Goal: Use online tool/utility: Utilize a website feature to perform a specific function

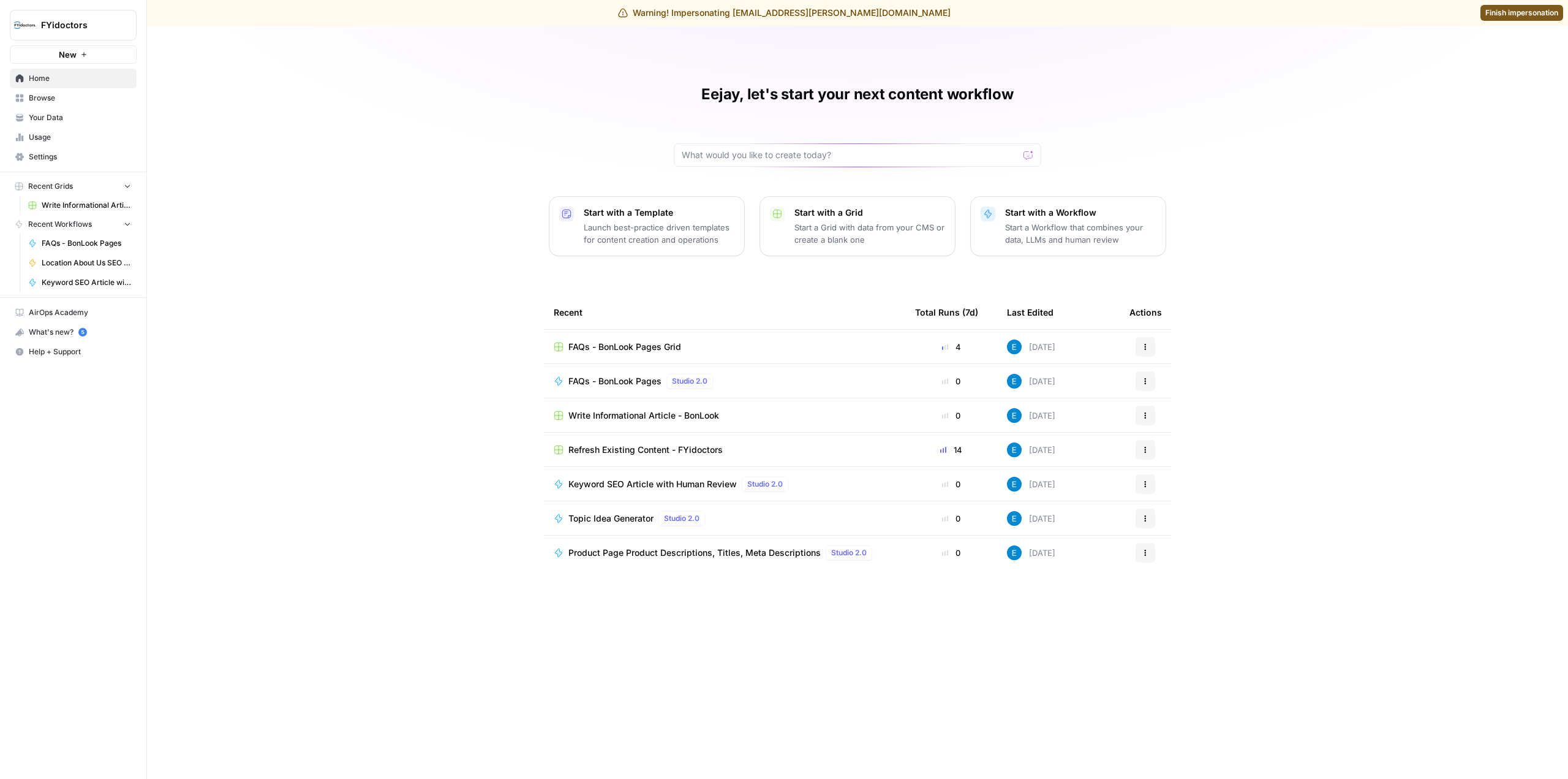
click at [1015, 228] on p "Start a Workflow that combines your data, LLMs and human review" at bounding box center [1080, 233] width 151 height 25
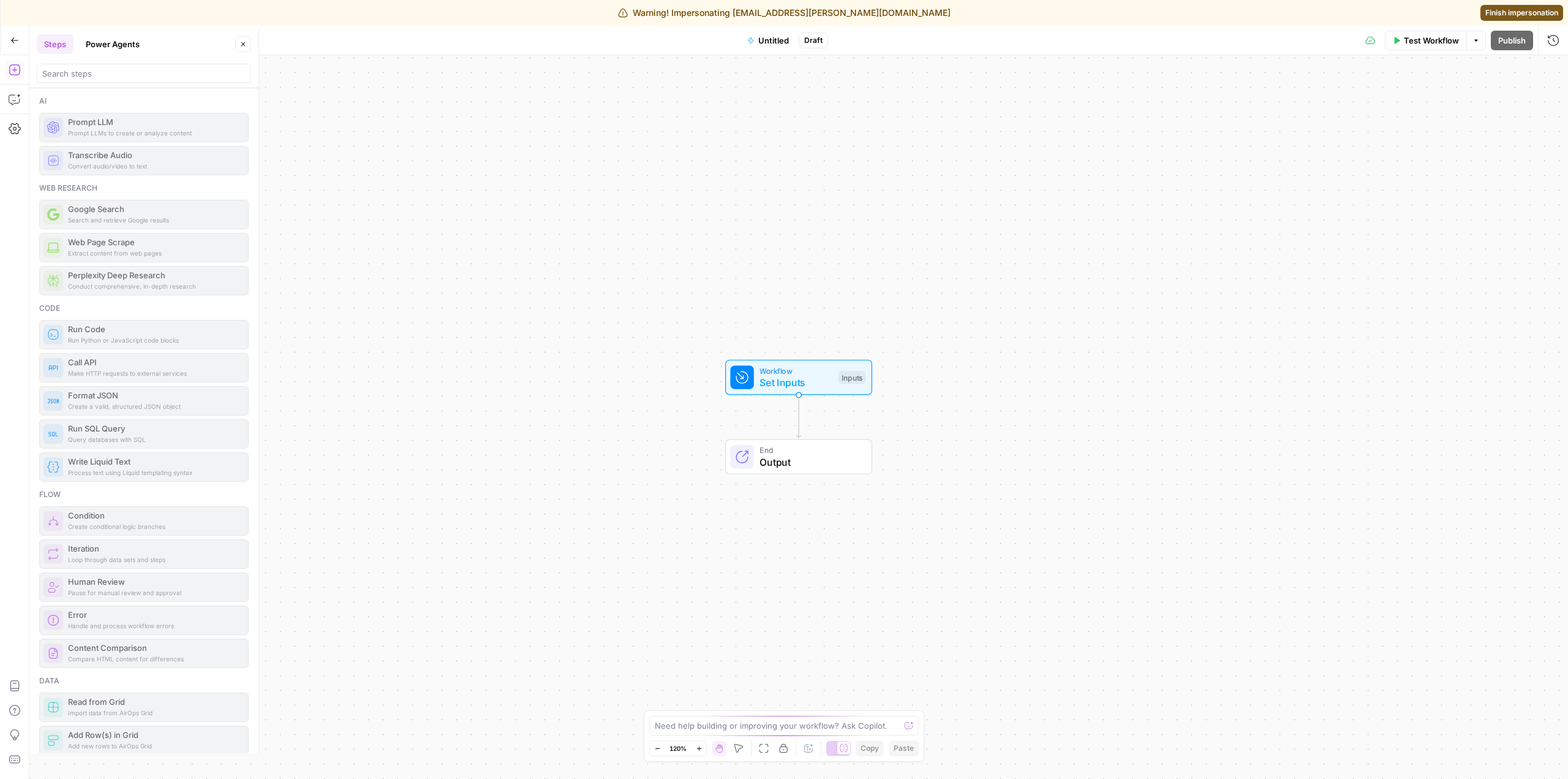
click at [27, 93] on div "Add Steps Copilot Settings AirOps Academy Help Give Feedback Shortcuts" at bounding box center [14, 417] width 29 height 724
click at [19, 99] on icon "button" at bounding box center [14, 99] width 12 height 12
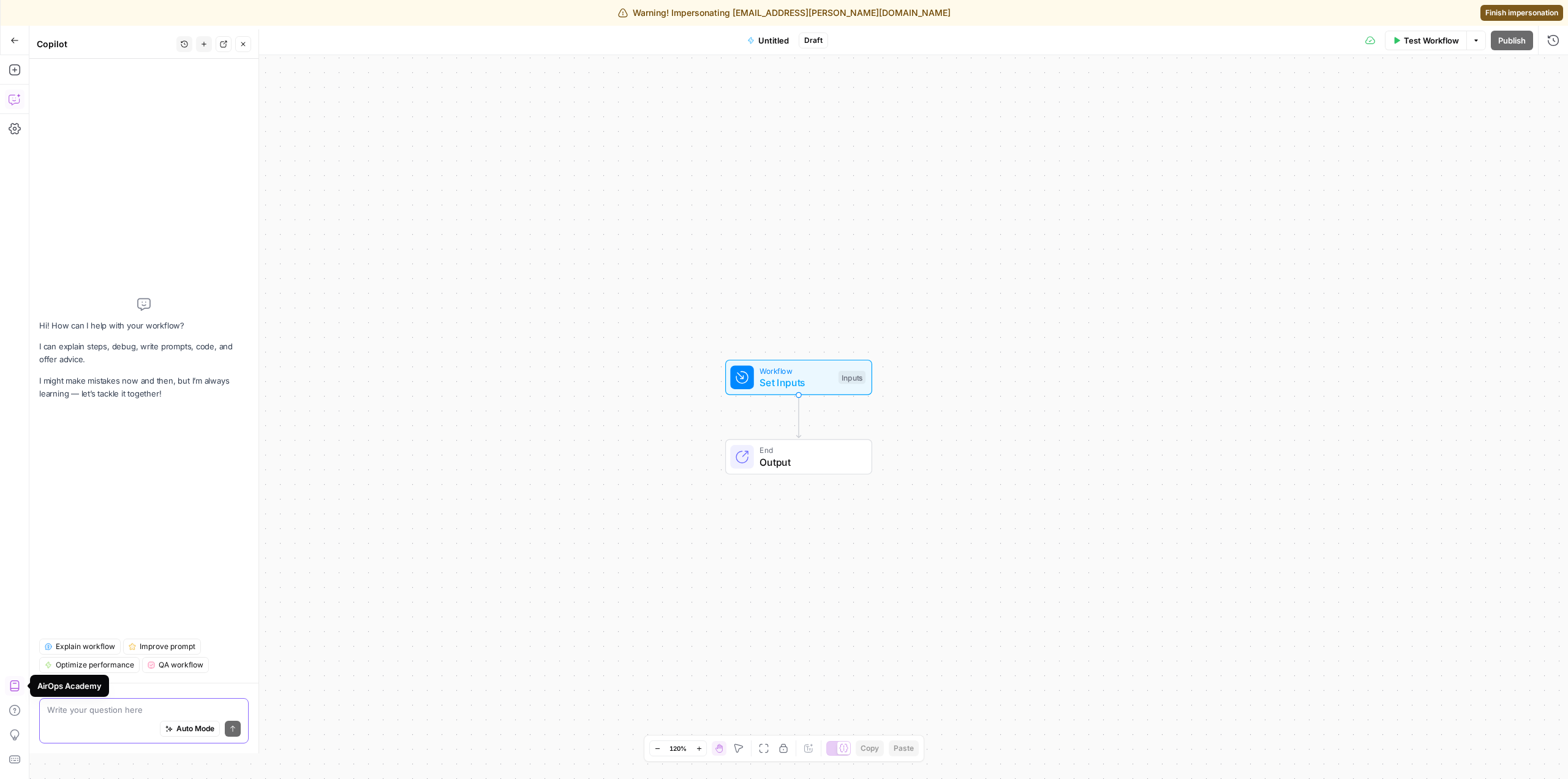
click at [131, 707] on textarea at bounding box center [144, 709] width 194 height 12
paste textarea "create a workflow to generate comprehensive blog articles for my brand. Please …"
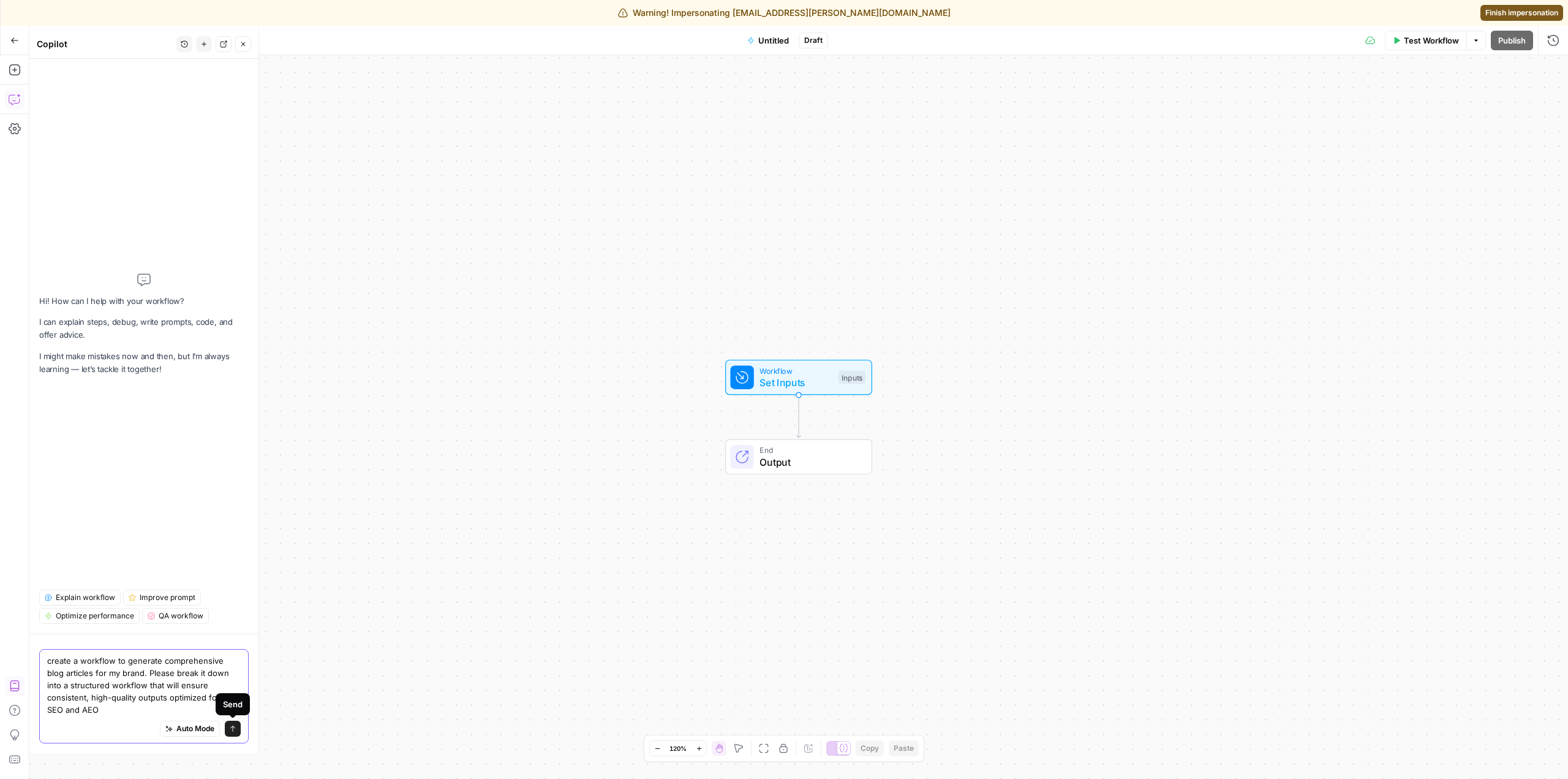
type textarea "create a workflow to generate comprehensive blog articles for my brand. Please …"
click at [234, 728] on icon "submit" at bounding box center [233, 728] width 7 height 7
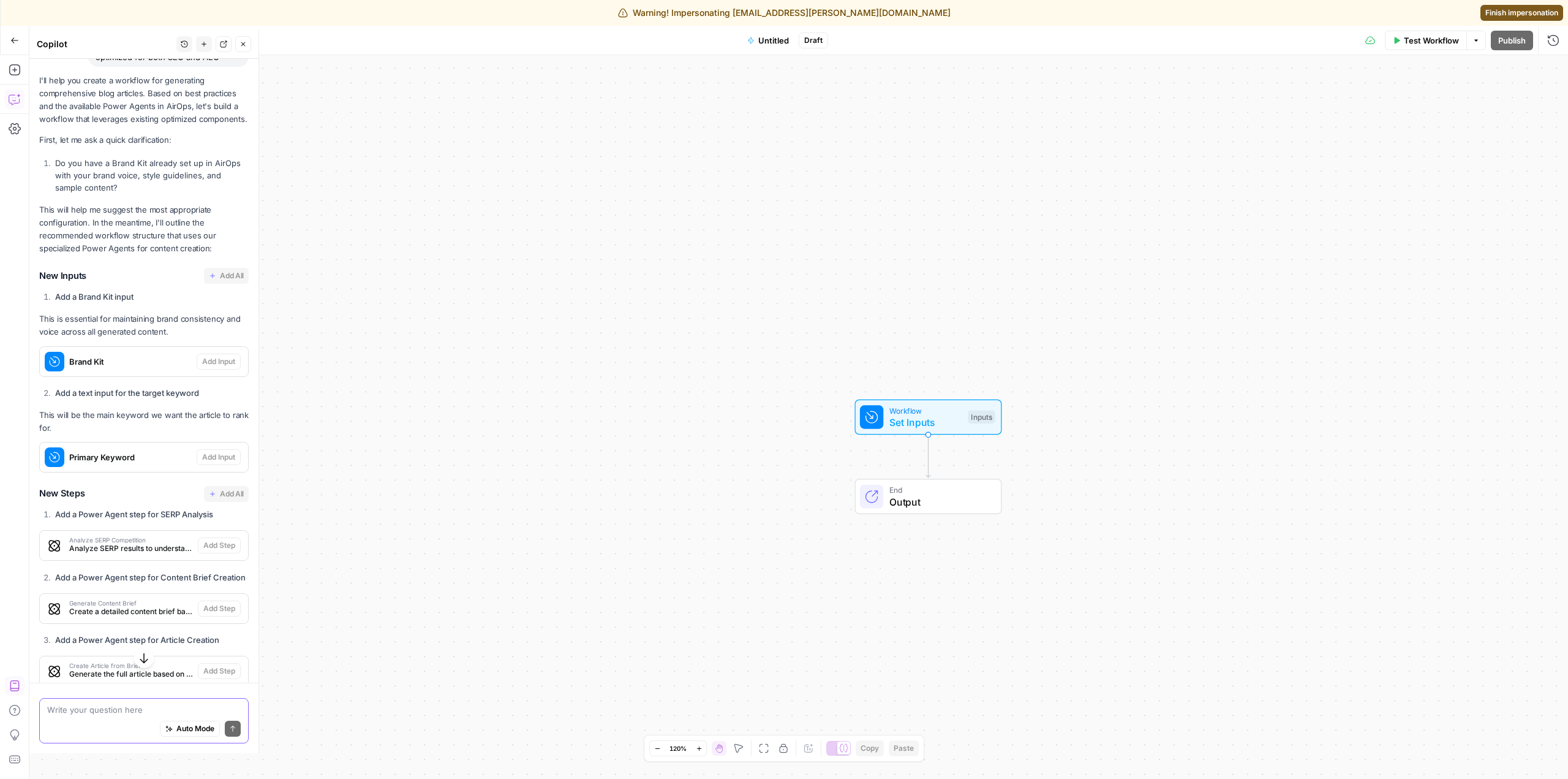
scroll to position [150, 0]
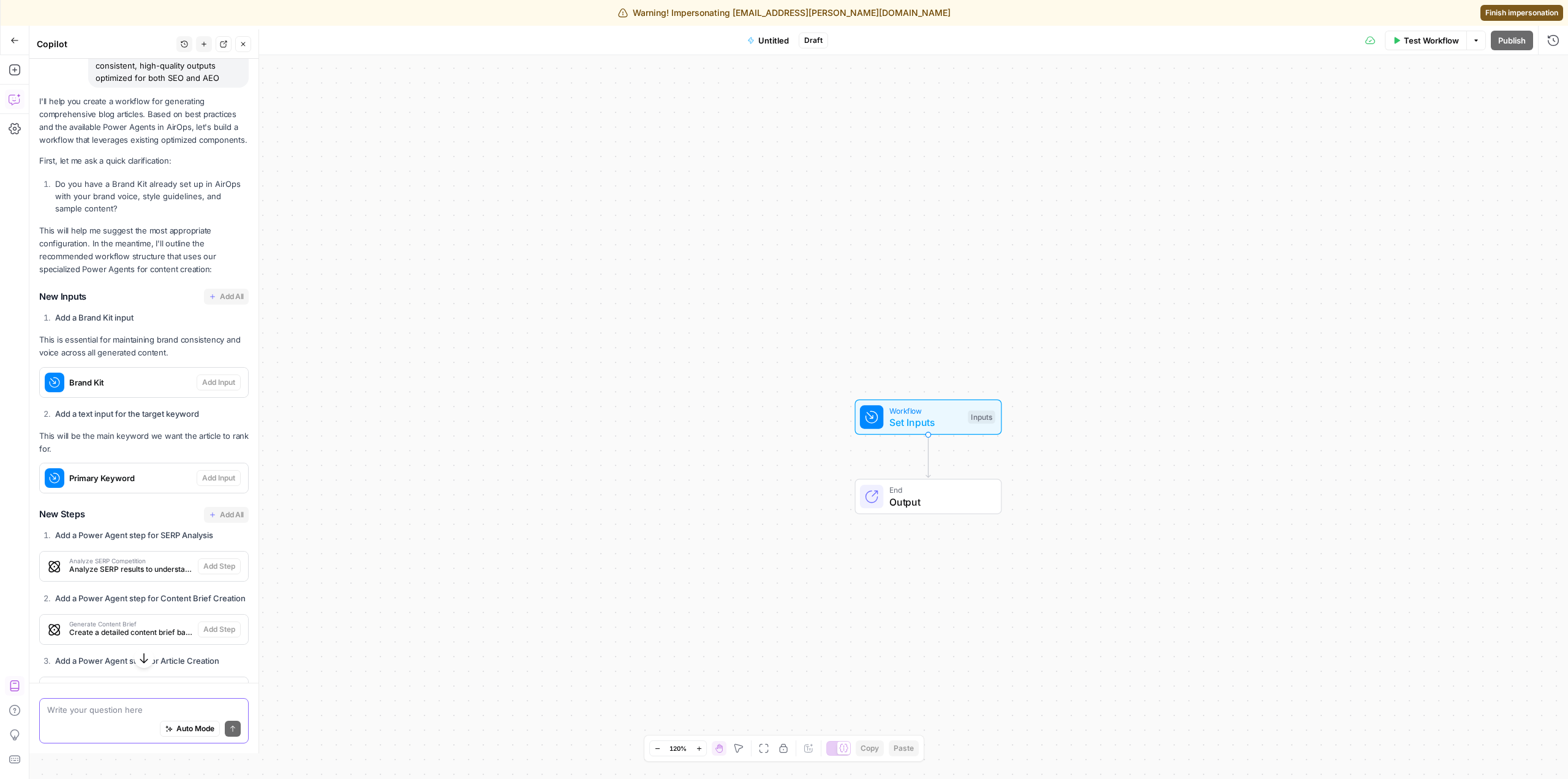
click at [115, 731] on div "Auto Mode Send" at bounding box center [144, 728] width 194 height 27
type textarea "L"
type textarea "LOOKS"
type textarea "looks good but add an input for a short text that will serve as the main topic …"
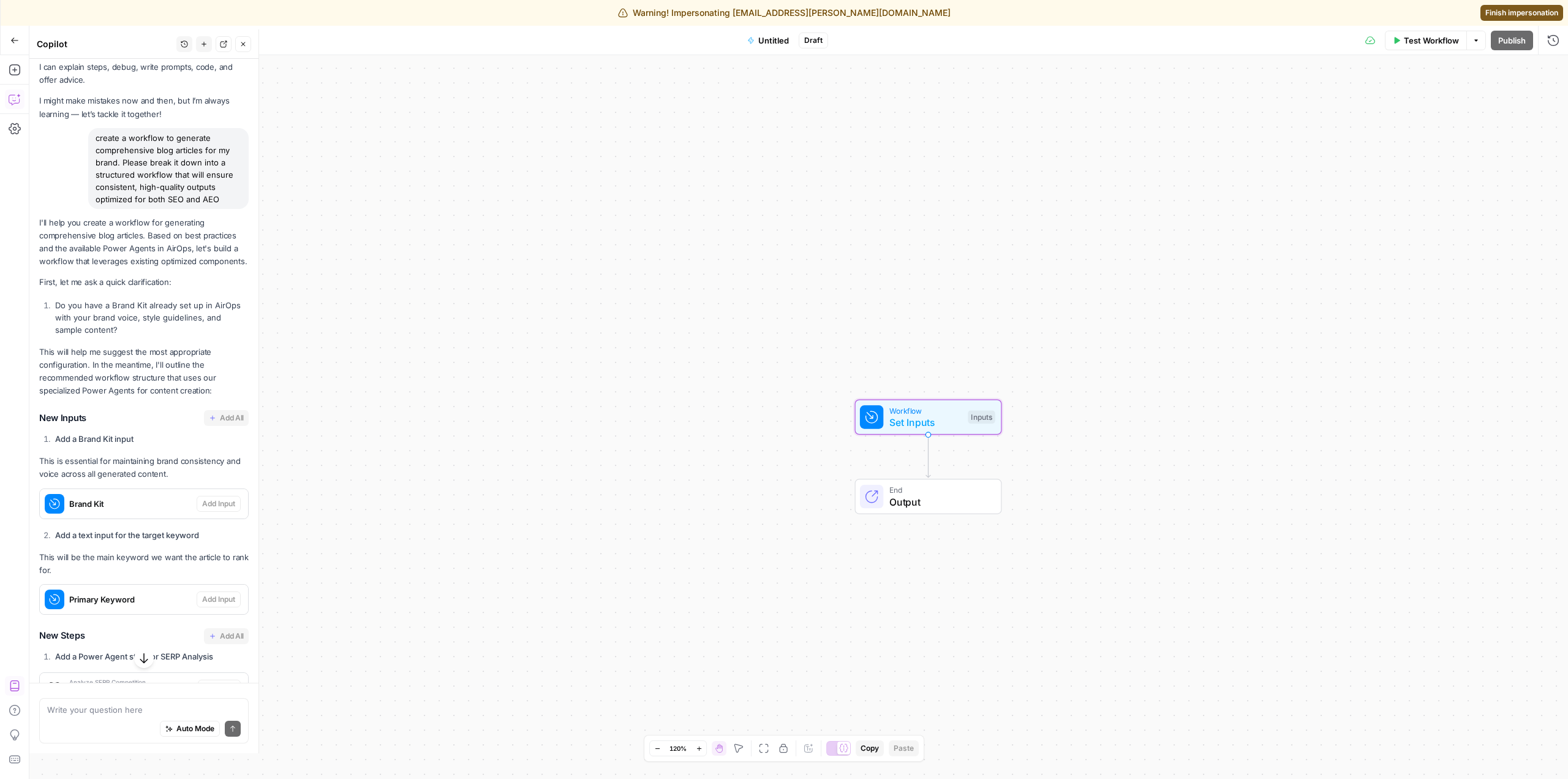
scroll to position [184, 0]
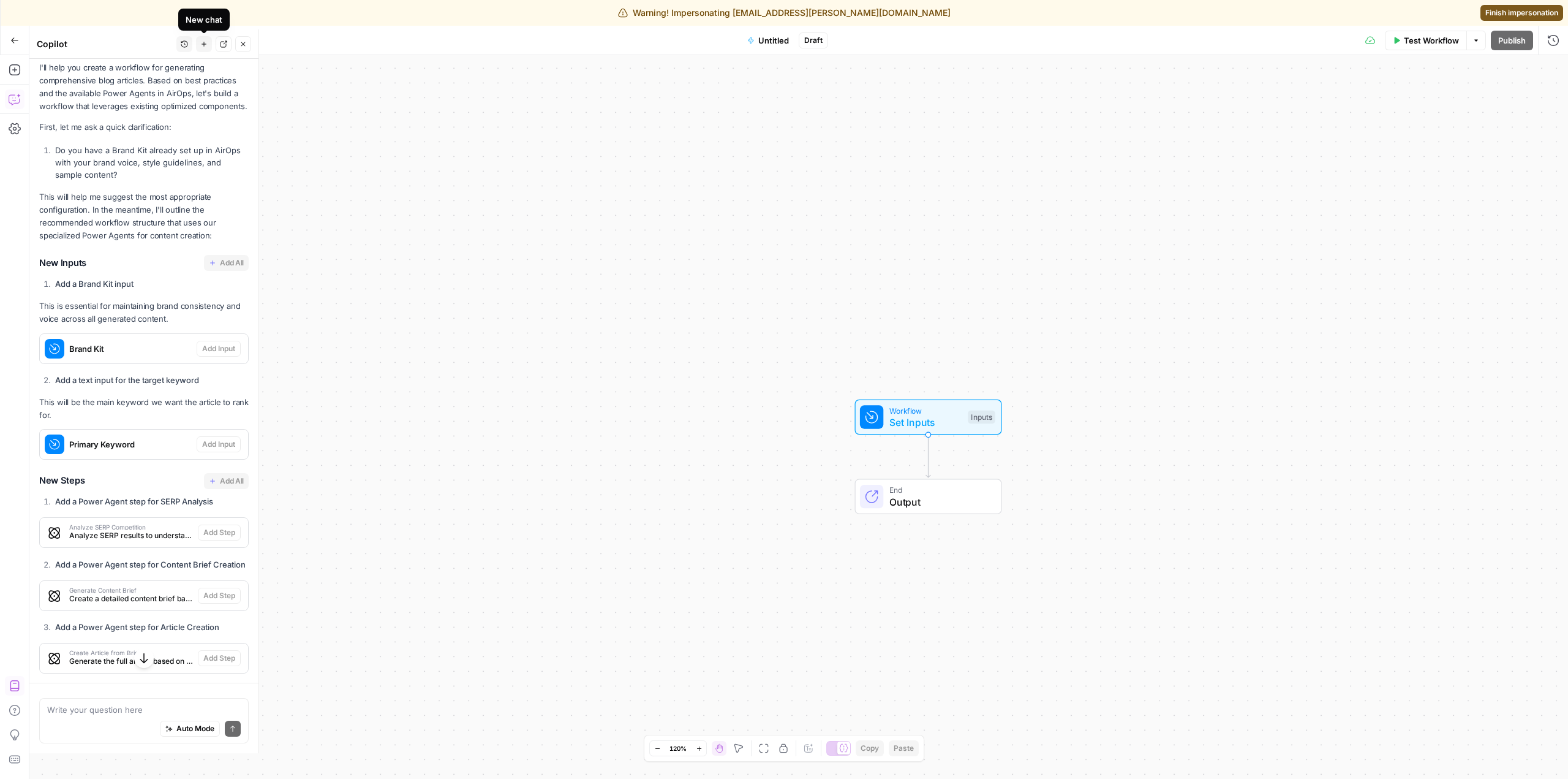
click at [197, 45] on button "New chat" at bounding box center [204, 44] width 16 height 16
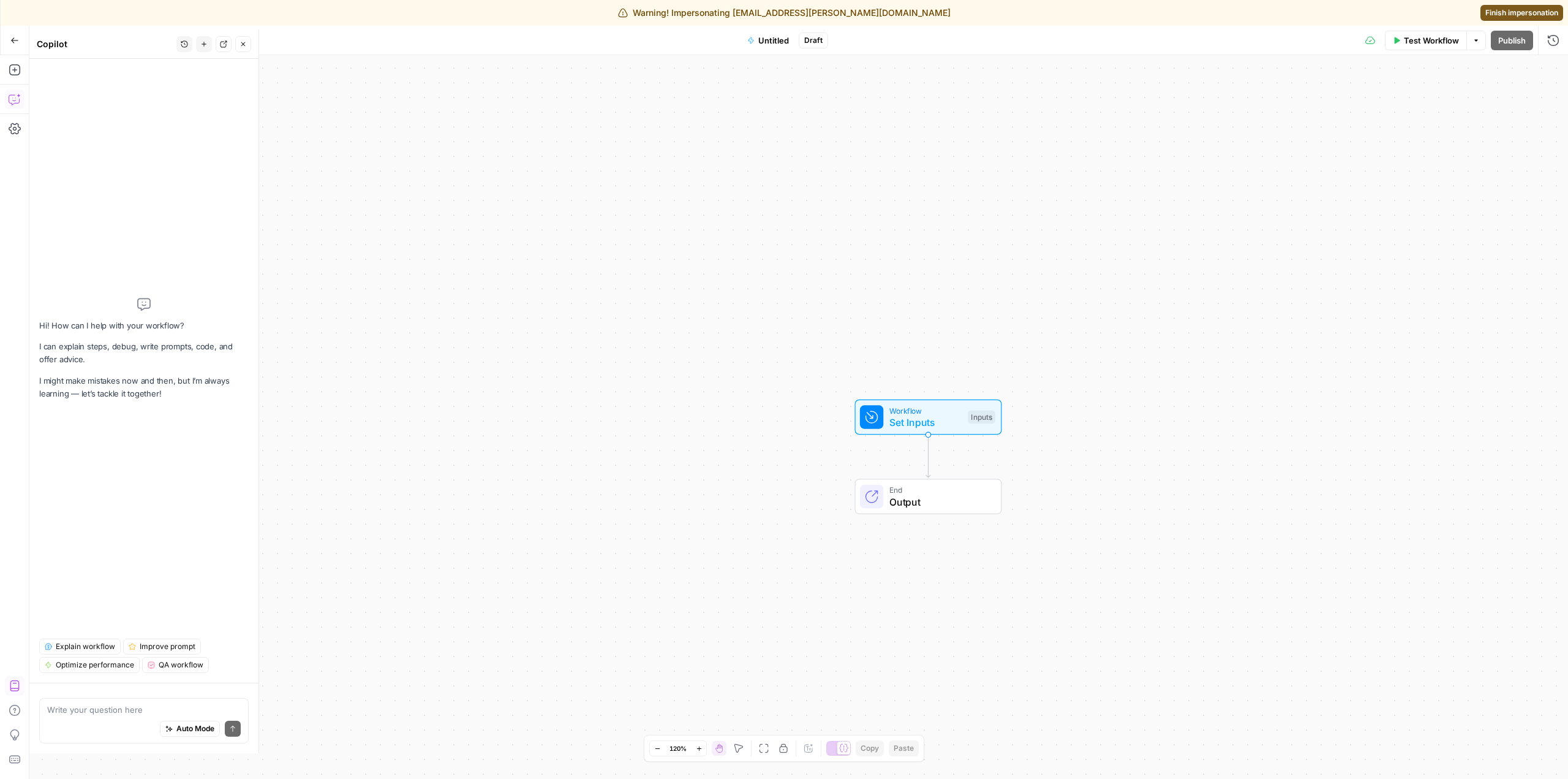
click at [142, 701] on div "Write your question here Auto Mode Send" at bounding box center [144, 721] width 210 height 45
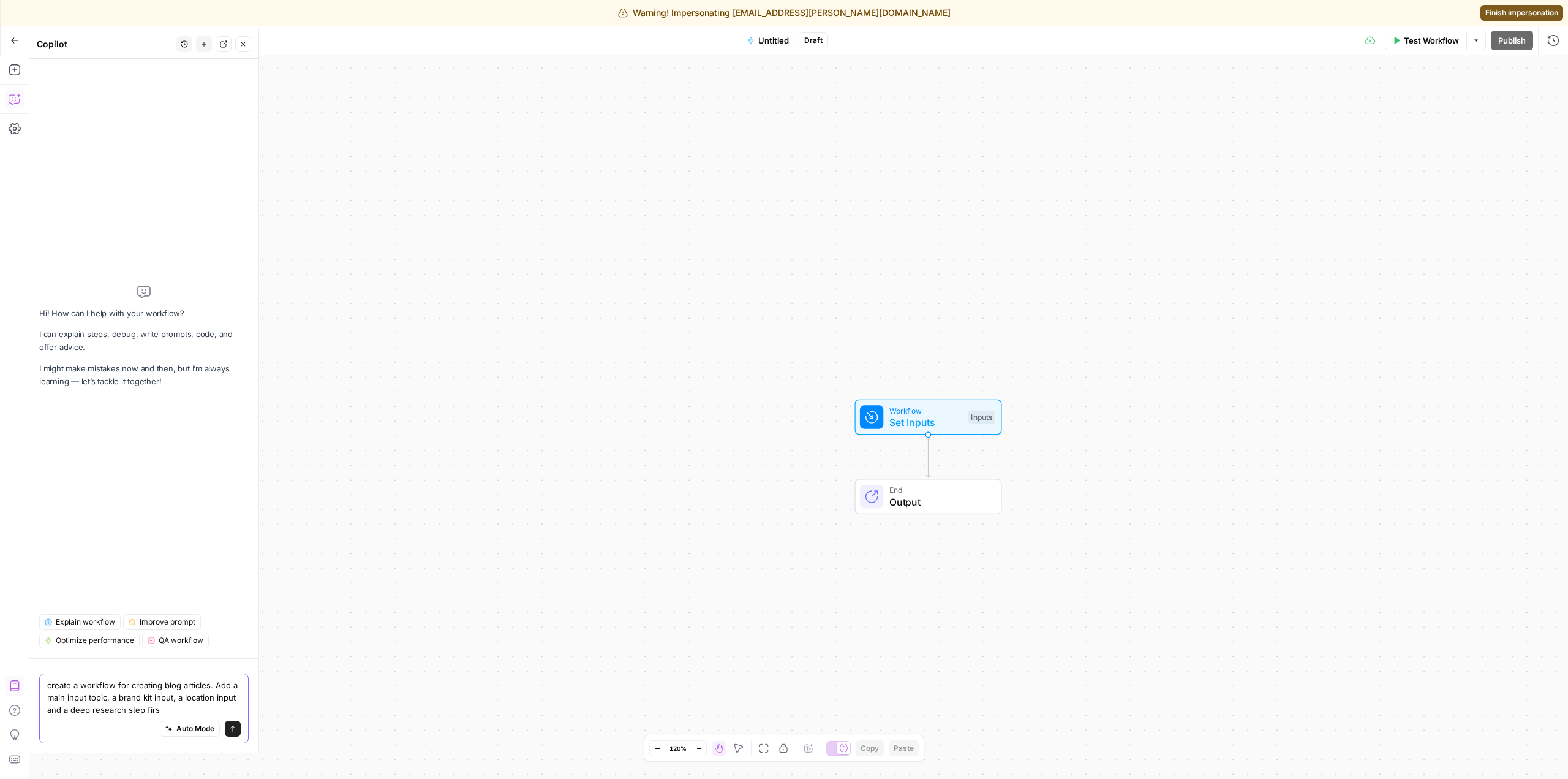
type textarea "create a workflow for creating blog articles. Add a main input topic, a brand k…"
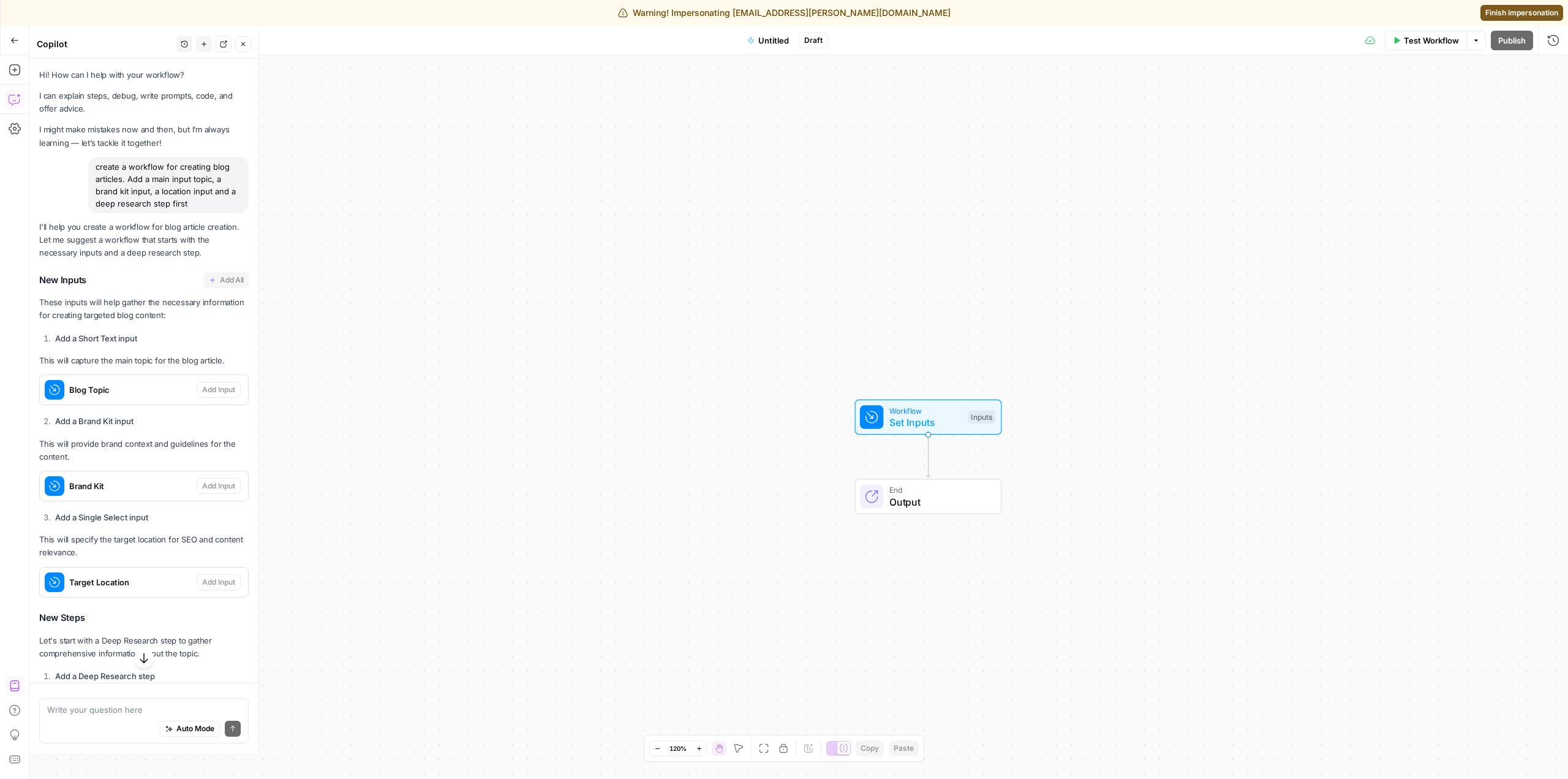
drag, startPoint x: 197, startPoint y: 203, endPoint x: 91, endPoint y: 167, distance: 111.9
click at [91, 167] on div "create a workflow for creating blog articles. Add a main input topic, a brand k…" at bounding box center [168, 185] width 160 height 57
copy div "create a workflow for creating blog articles. Add a main input topic, a brand k…"
click at [1531, 12] on span "Finish impersonation" at bounding box center [1522, 12] width 73 height 11
